Goal: Check status: Check status

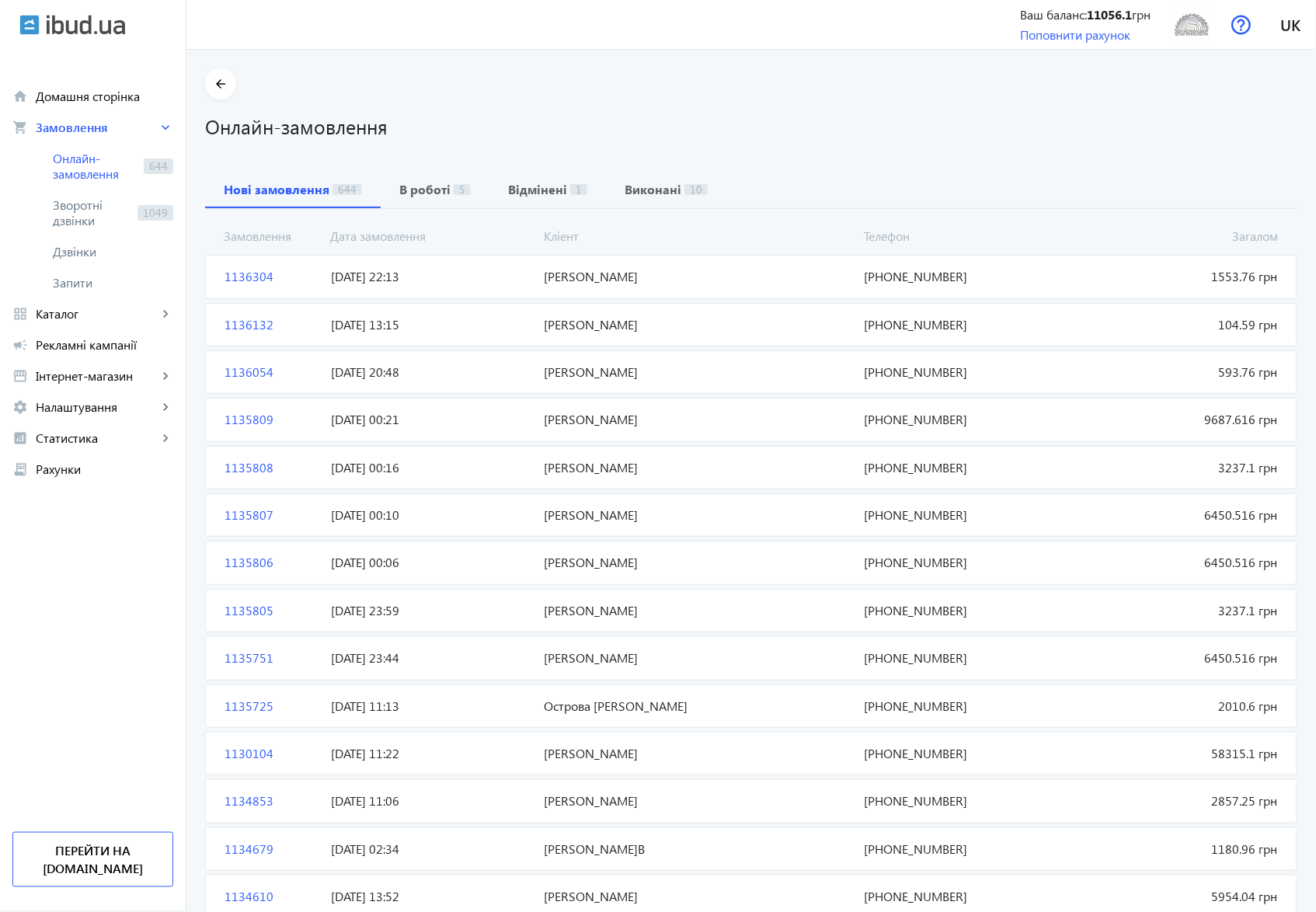
click at [246, 275] on span "1136304" at bounding box center [272, 277] width 107 height 17
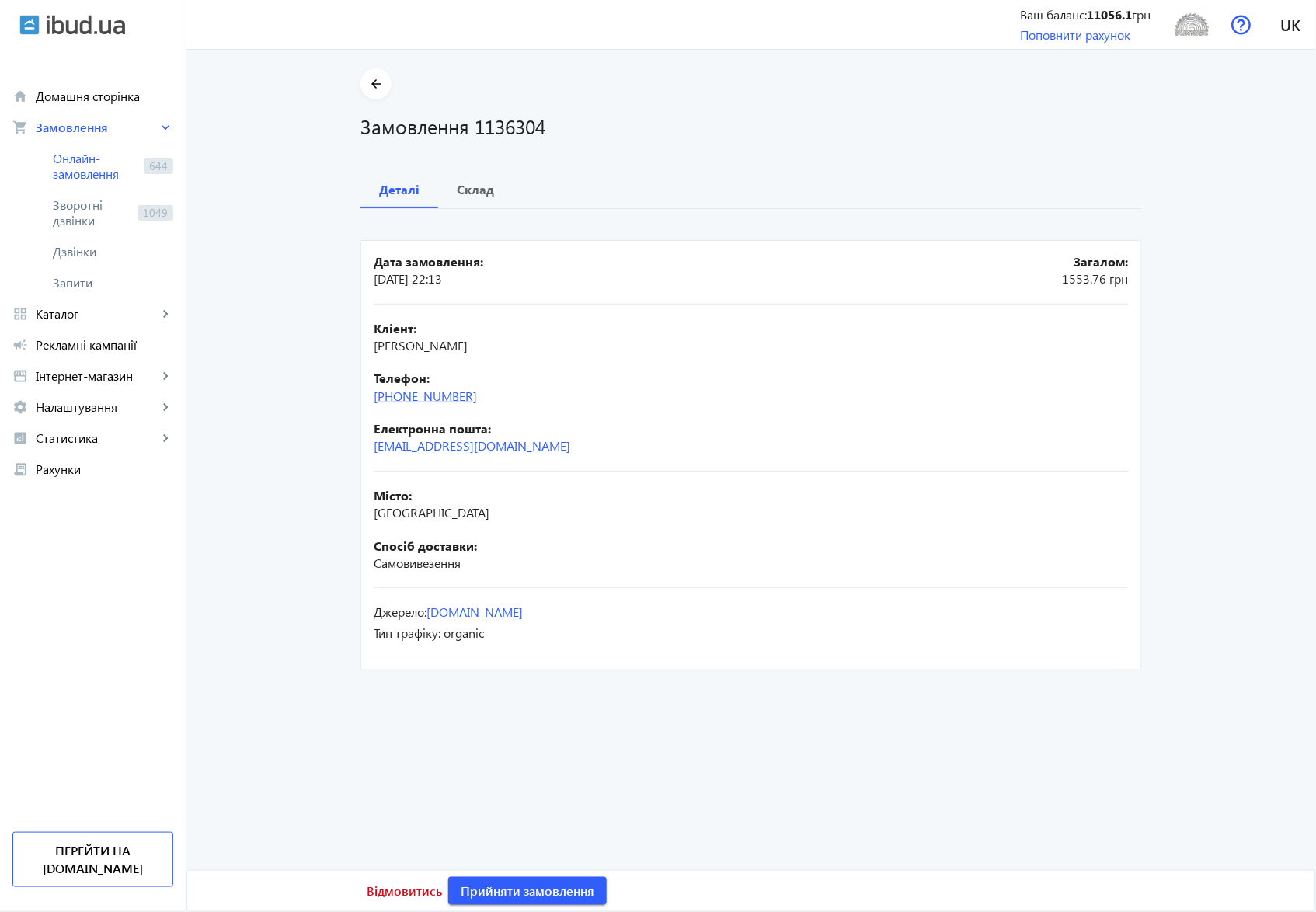
drag, startPoint x: 490, startPoint y: 404, endPoint x: 407, endPoint y: 401, distance: 83.1
click at [407, 401] on div "Телефон: [PHONE_NUMBER]" at bounding box center [751, 387] width 754 height 35
copy link "50) [PHONE_NUMBER]"
click at [472, 187] on b "Склад" at bounding box center [475, 189] width 37 height 13
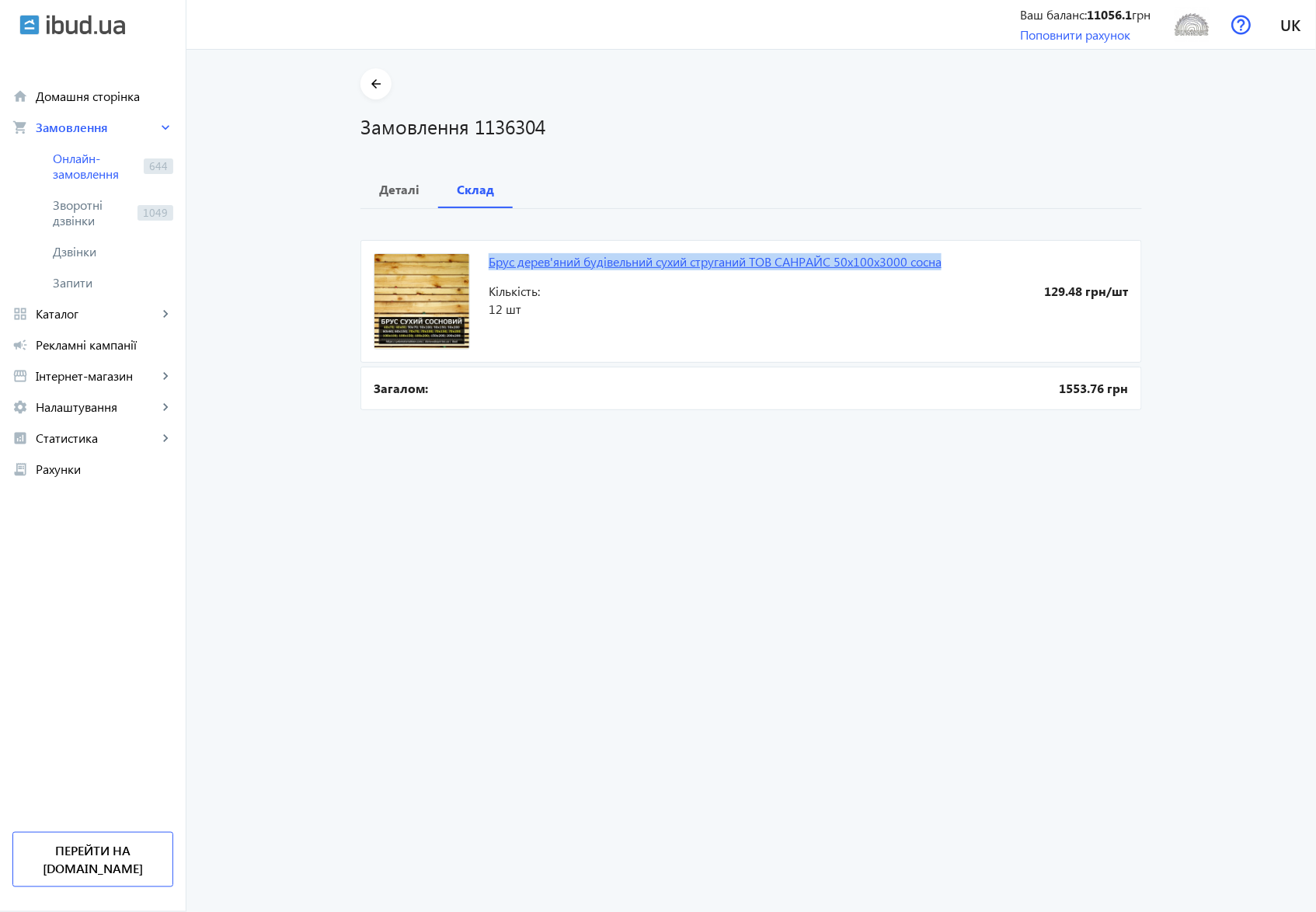
drag, startPoint x: 482, startPoint y: 262, endPoint x: 942, endPoint y: 266, distance: 460.0
click at [942, 266] on mat-card "Брус дерев'яний будівельний сухий струганий ТОВ CAHPΑЙС 50х100х3000 сосна 129.4…" at bounding box center [752, 301] width 782 height 123
copy link "Брус дерев'яний будівельний сухий струганий ТОВ CAHPΑЙС 50х100х3000 сосна"
drag, startPoint x: 472, startPoint y: 131, endPoint x: 548, endPoint y: 131, distance: 76.0
click at [548, 131] on h1 "Замовлення 1136304" at bounding box center [752, 126] width 782 height 27
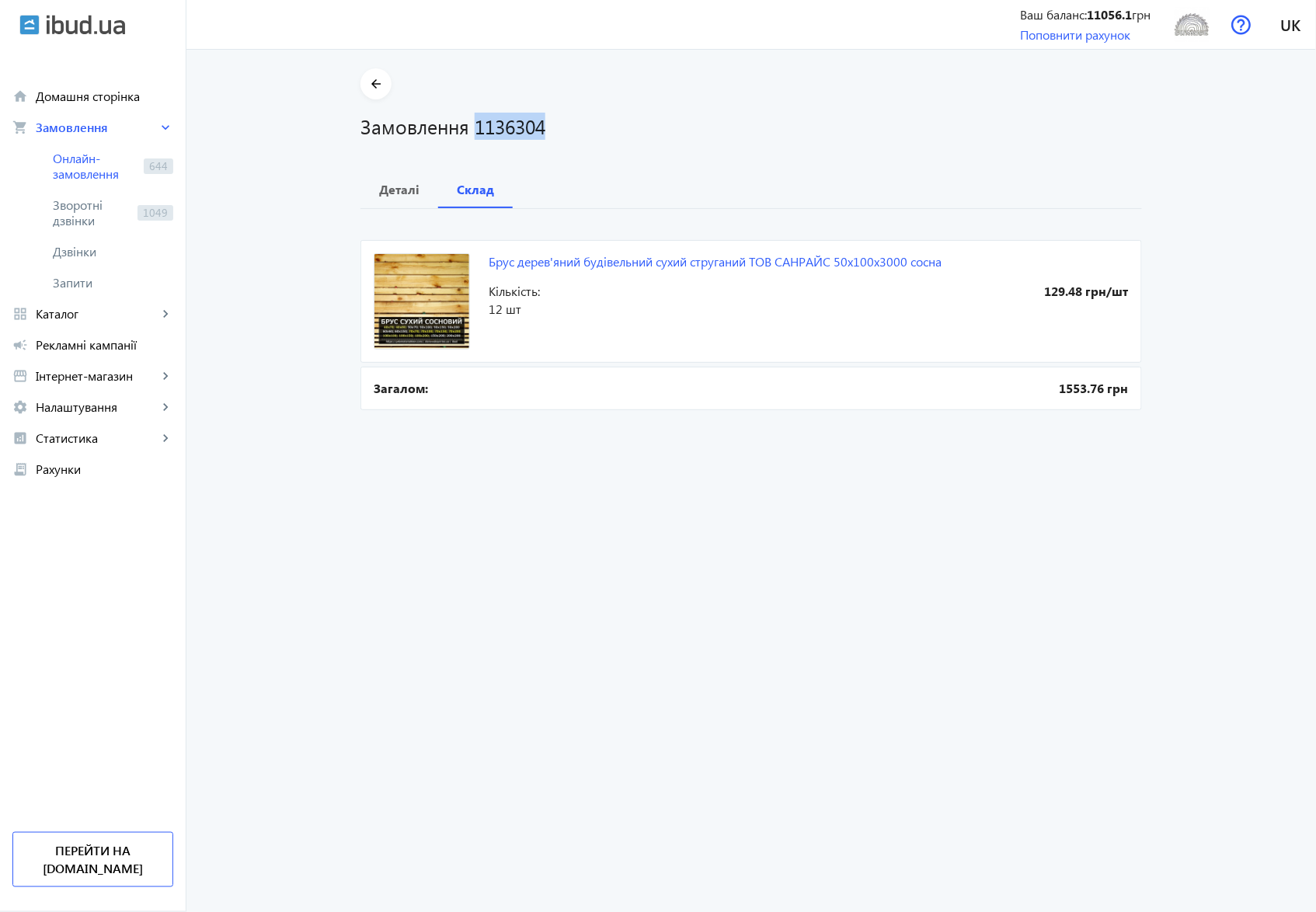
copy h1 "1136304"
click at [531, 635] on order "arrow_back Замовлення 1136304 Деталі Склад Брус дерев'яний будівельний сухий ст…" at bounding box center [751, 480] width 1130 height 863
